Goal: Task Accomplishment & Management: Manage account settings

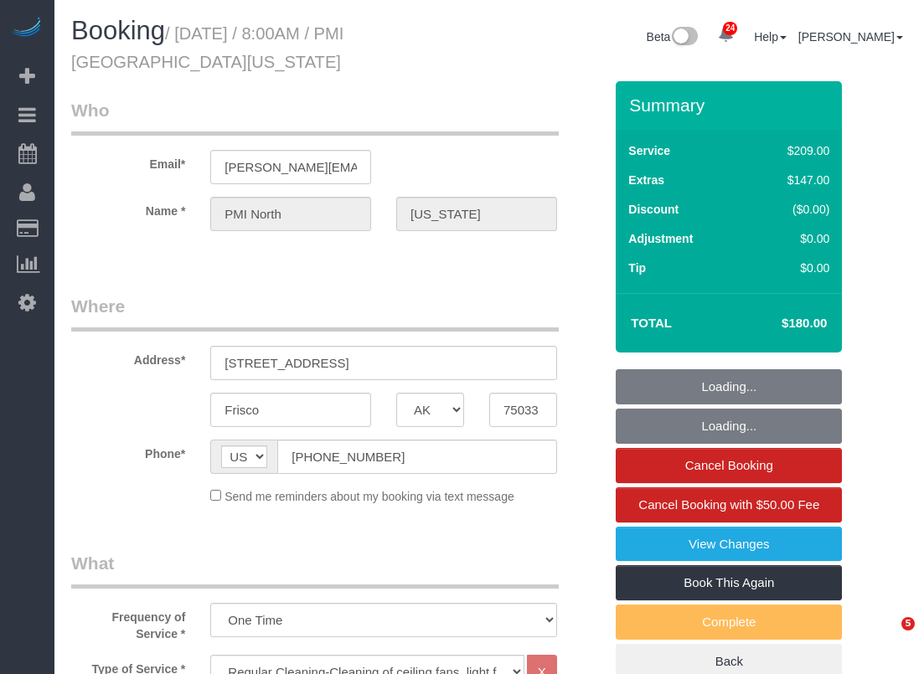
select select "[GEOGRAPHIC_DATA]"
select select "3"
select select "string:check"
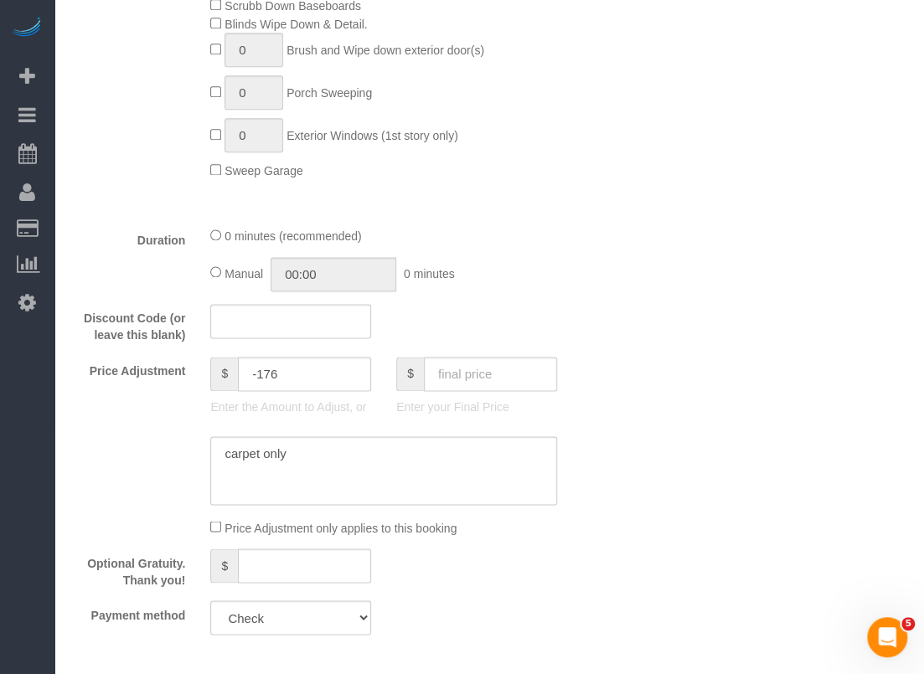
scroll to position [1005, 0]
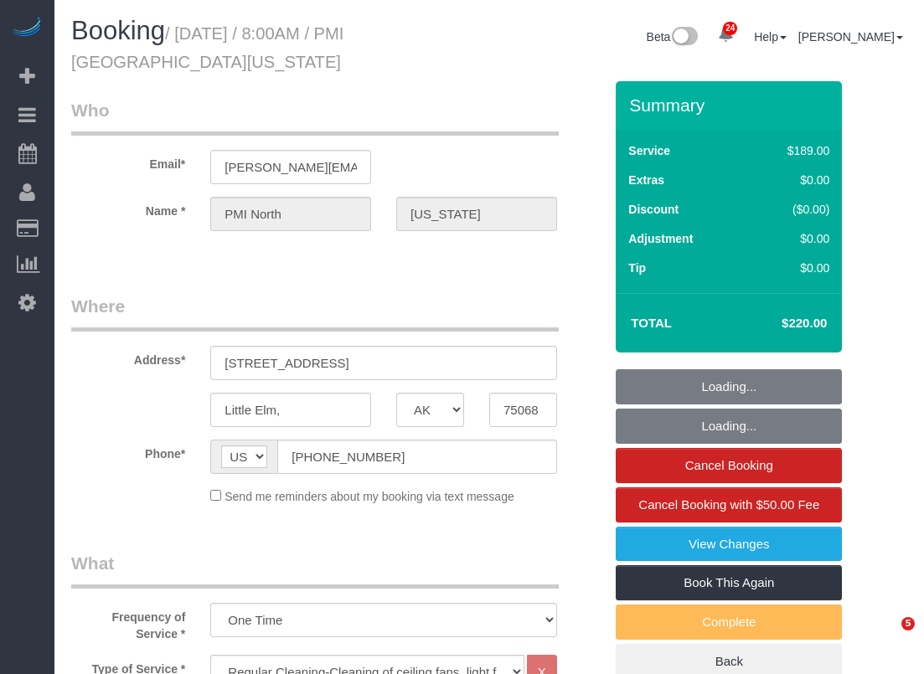
select select "[GEOGRAPHIC_DATA]"
select select "3"
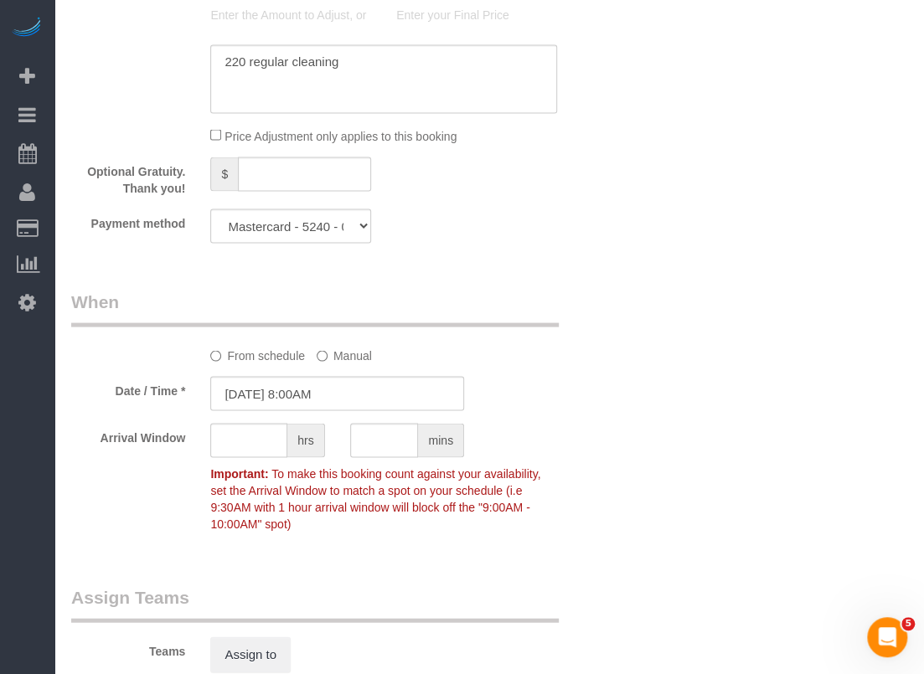
scroll to position [1172, 0]
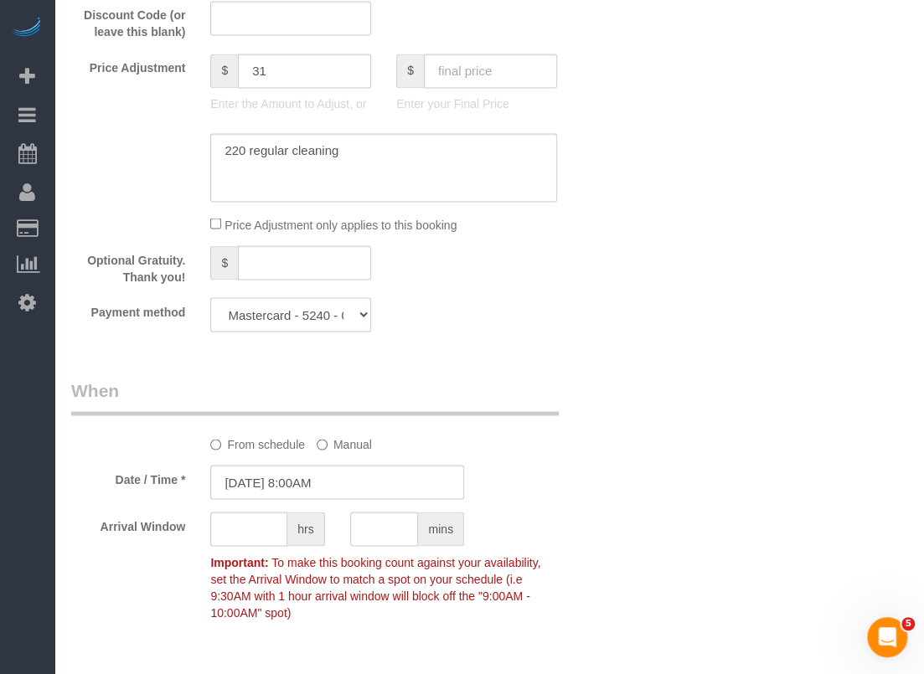
click at [259, 311] on select "Mastercard - 5240 - 06/2028 (Default) Add Credit Card ─────────────── Cash Chec…" at bounding box center [290, 314] width 161 height 34
select select "string:check"
click at [210, 298] on select "Mastercard - 5240 - 06/2028 (Default) Add Credit Card ─────────────── Cash Chec…" at bounding box center [290, 314] width 161 height 34
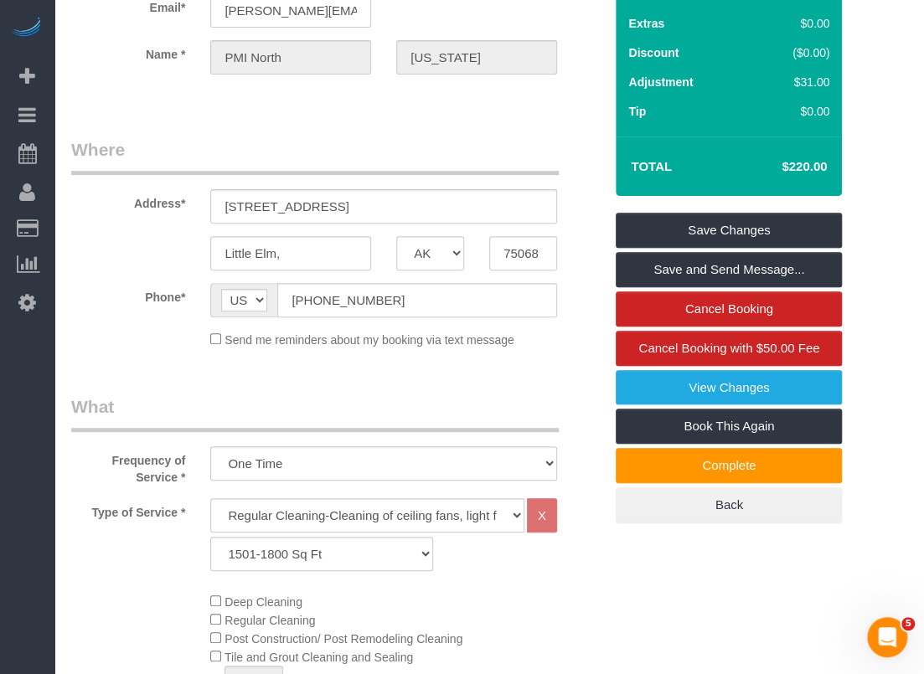
scroll to position [0, 0]
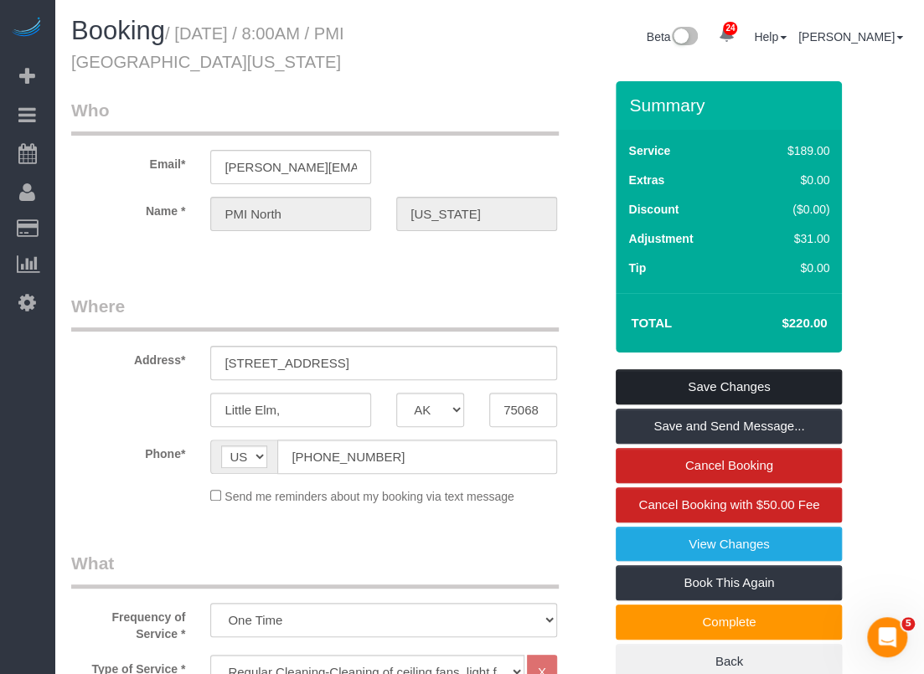
click at [630, 384] on link "Save Changes" at bounding box center [729, 386] width 226 height 35
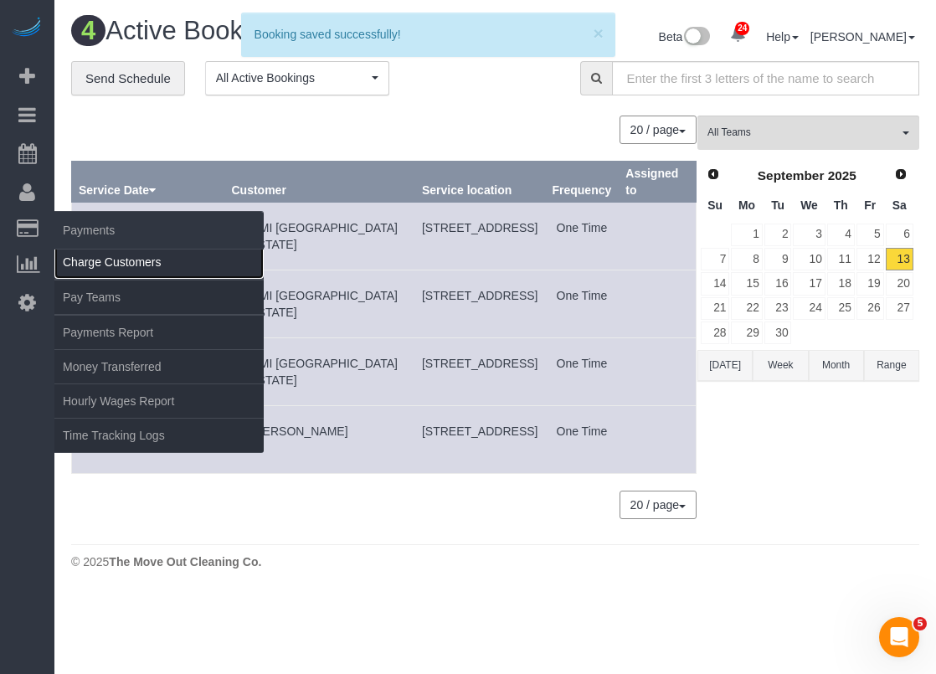
click at [97, 260] on link "Charge Customers" at bounding box center [158, 261] width 209 height 33
select select
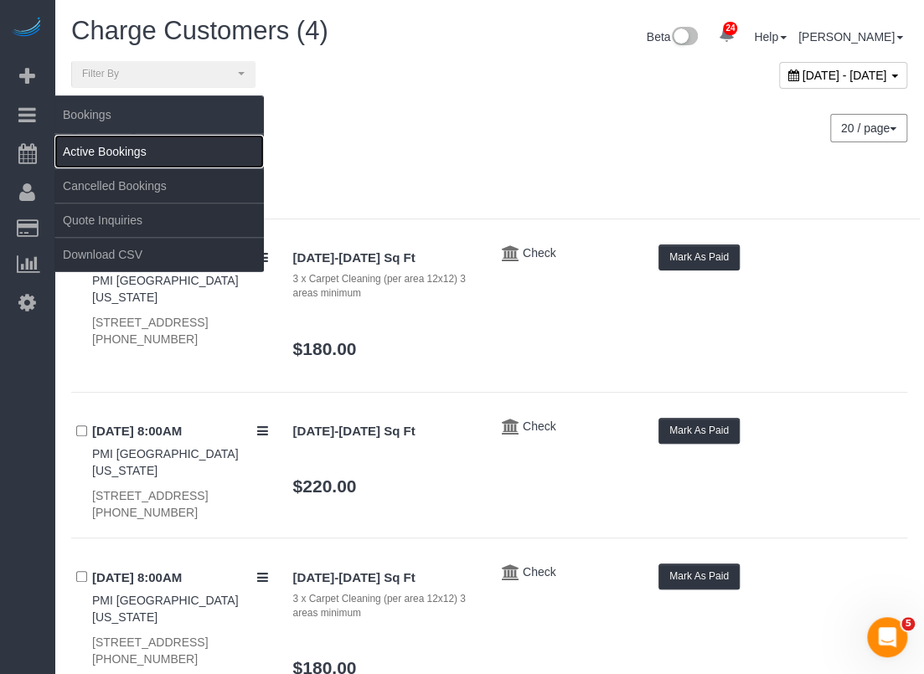
click at [75, 142] on link "Active Bookings" at bounding box center [158, 151] width 209 height 33
